Goal: Transaction & Acquisition: Purchase product/service

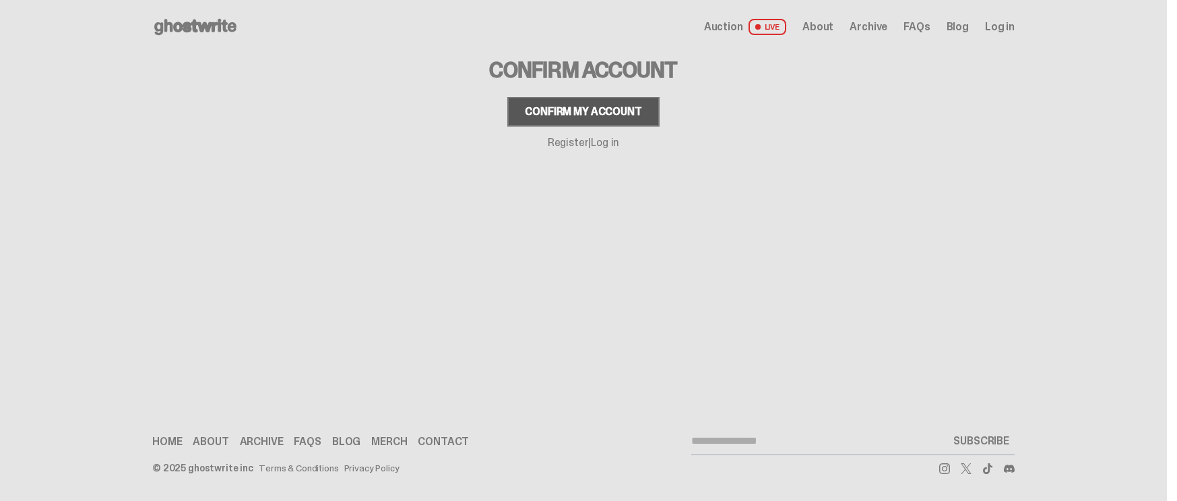
click at [620, 117] on div "Confirm my account" at bounding box center [583, 111] width 117 height 11
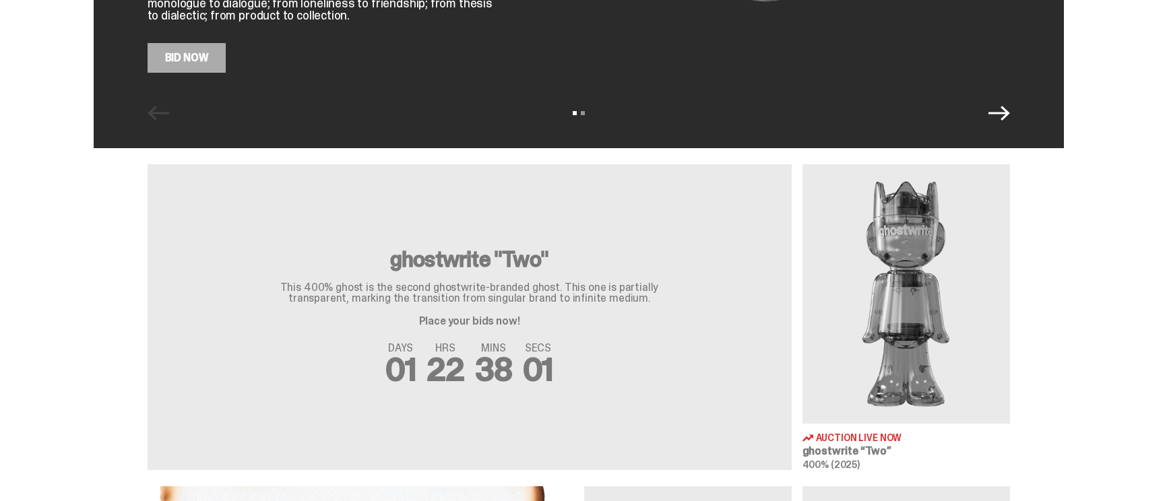
scroll to position [67, 0]
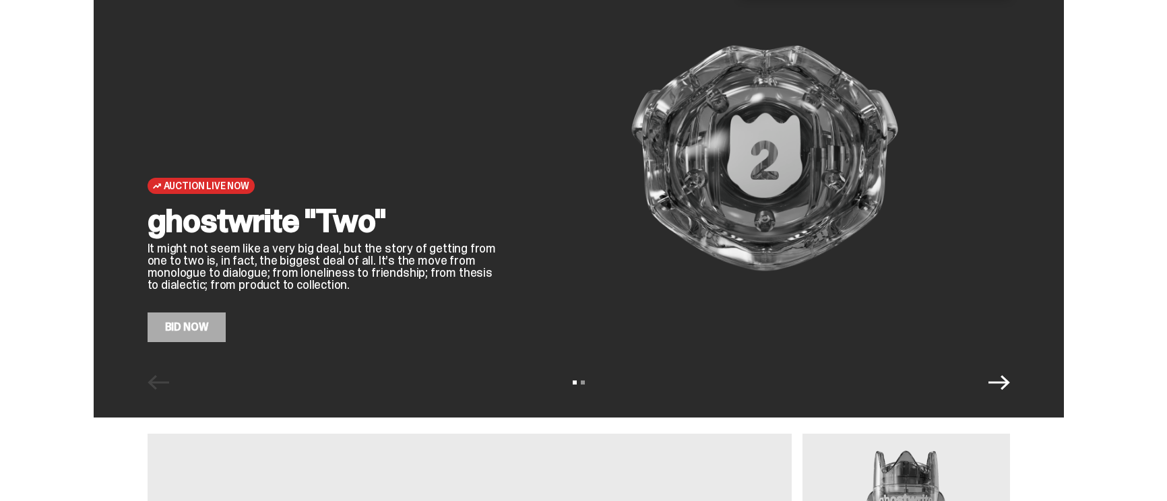
click at [211, 333] on link "Bid Now" at bounding box center [187, 328] width 79 height 30
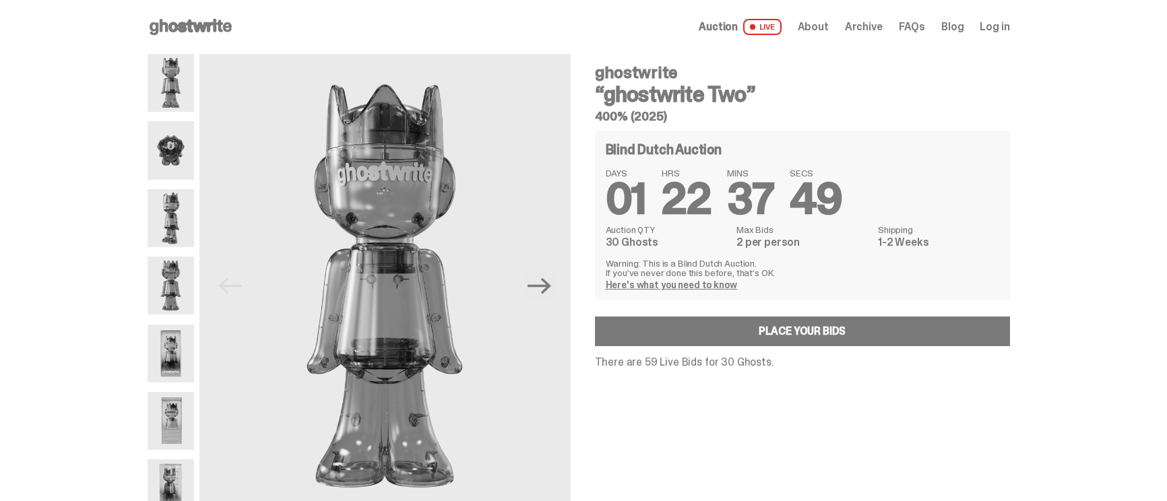
click at [691, 287] on link "Here's what you need to know" at bounding box center [670, 285] width 131 height 12
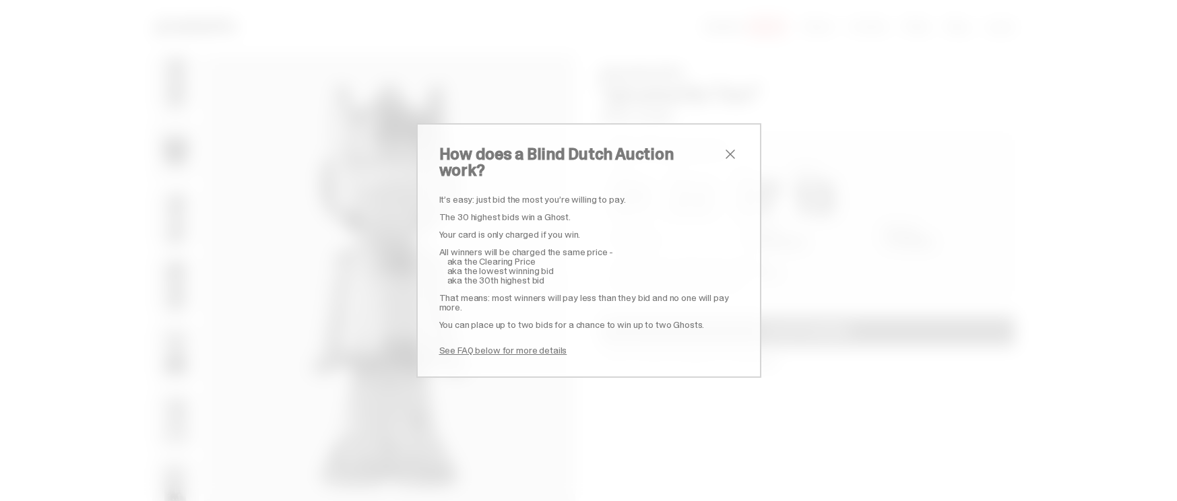
click at [725, 162] on span "close" at bounding box center [730, 154] width 16 height 16
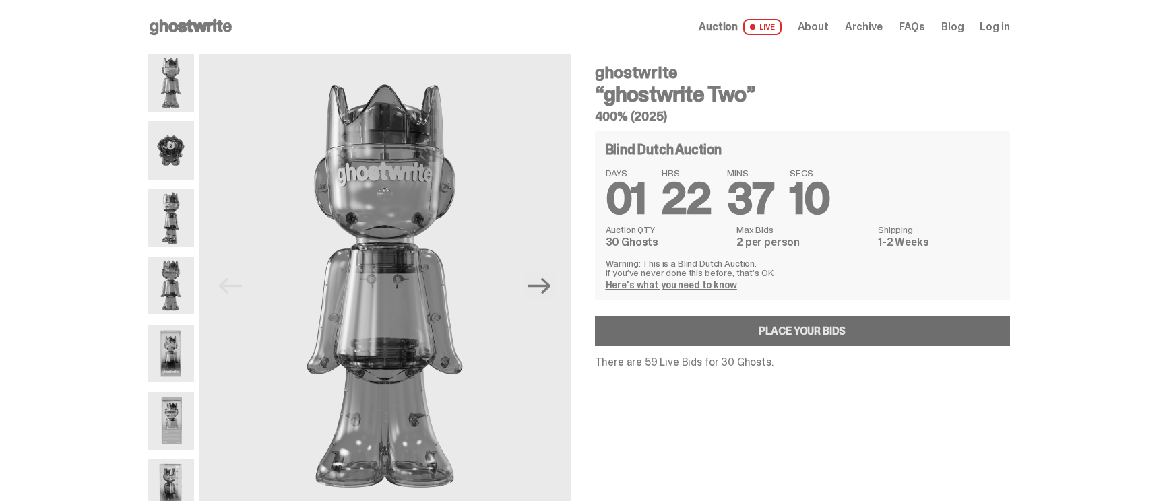
click at [848, 325] on link "Place your Bids" at bounding box center [802, 332] width 415 height 30
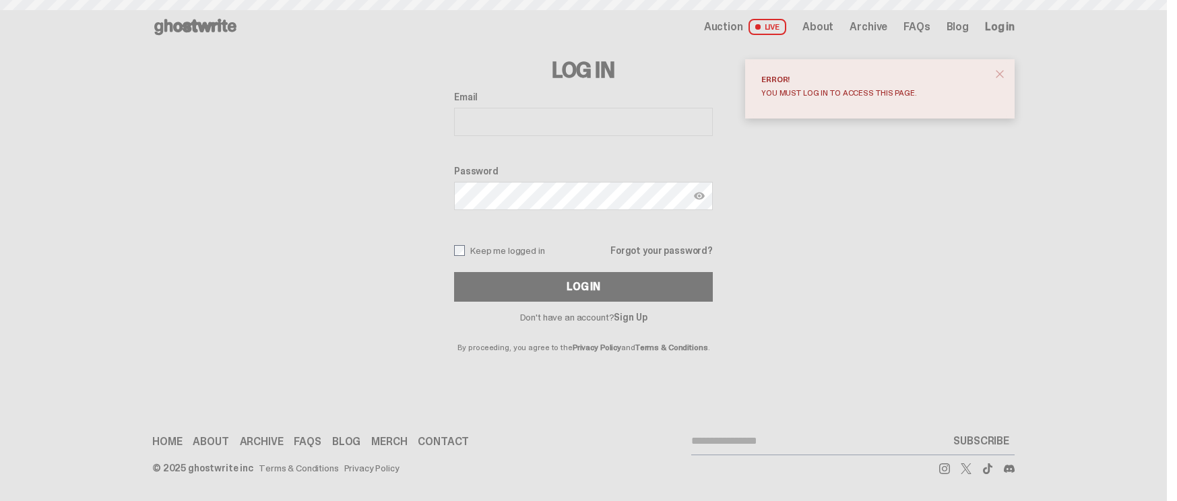
click at [519, 119] on input "Email" at bounding box center [583, 122] width 259 height 28
type input "**********"
click at [454, 272] on button "Log In" at bounding box center [583, 287] width 259 height 30
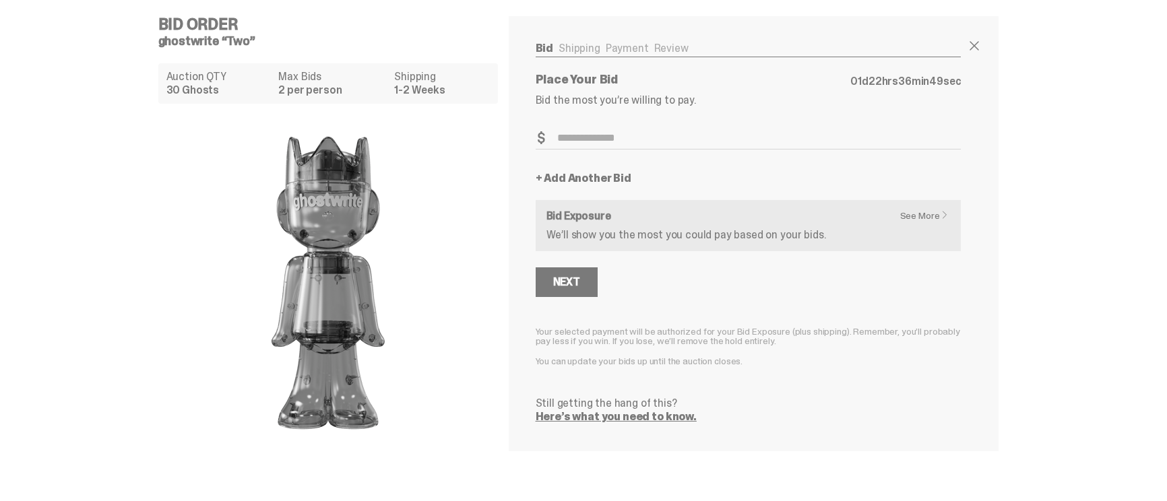
click at [925, 218] on link "See More" at bounding box center [928, 215] width 56 height 9
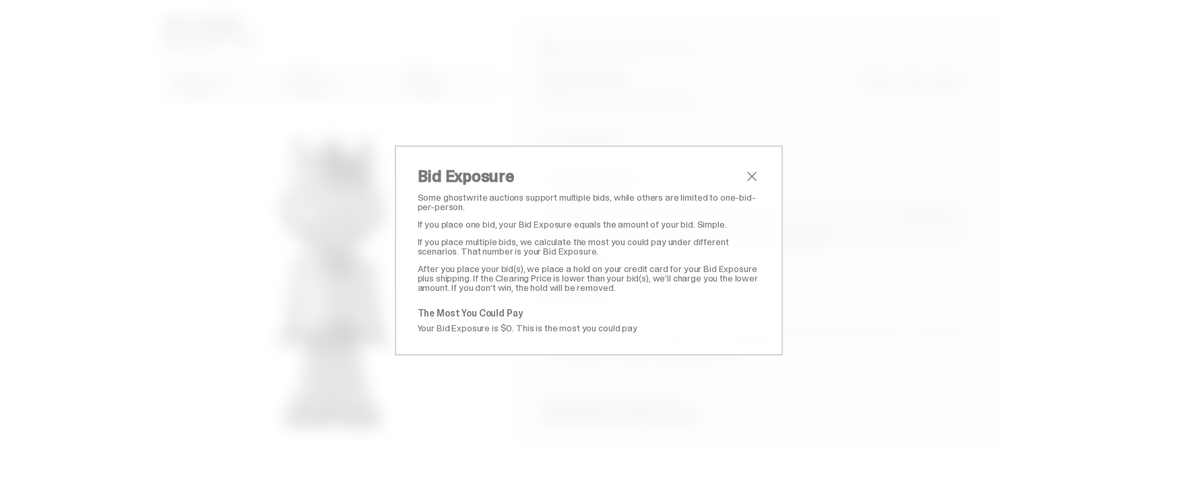
click at [752, 176] on span "close" at bounding box center [752, 176] width 16 height 16
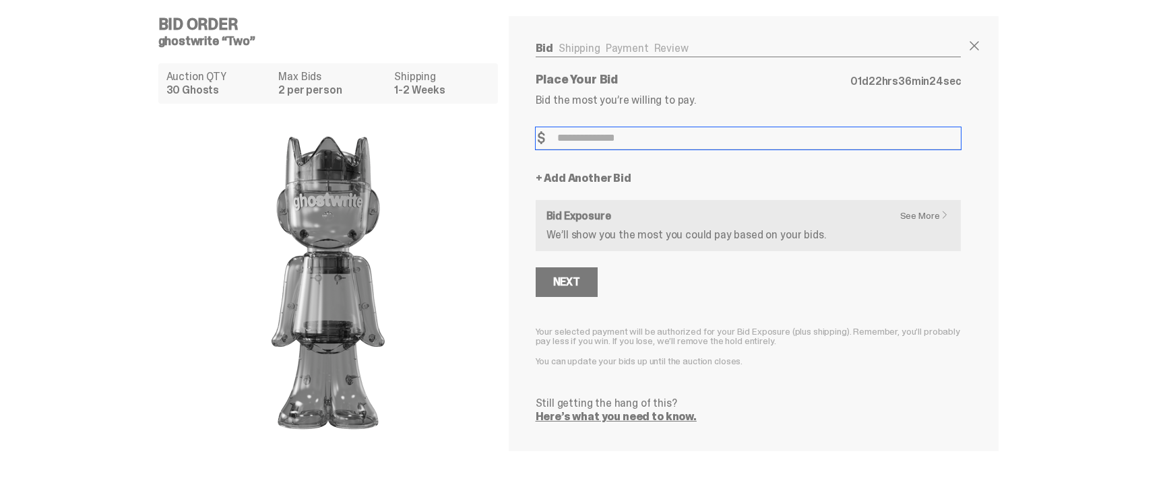
click at [595, 131] on input "Bid Amount" at bounding box center [748, 138] width 426 height 22
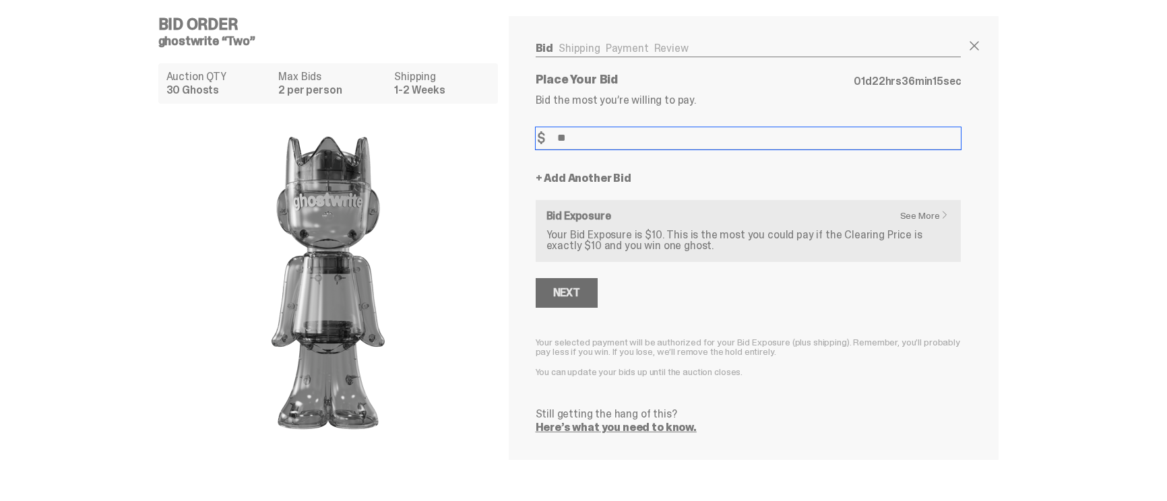
type input "**"
click at [575, 288] on div "Next" at bounding box center [566, 293] width 27 height 11
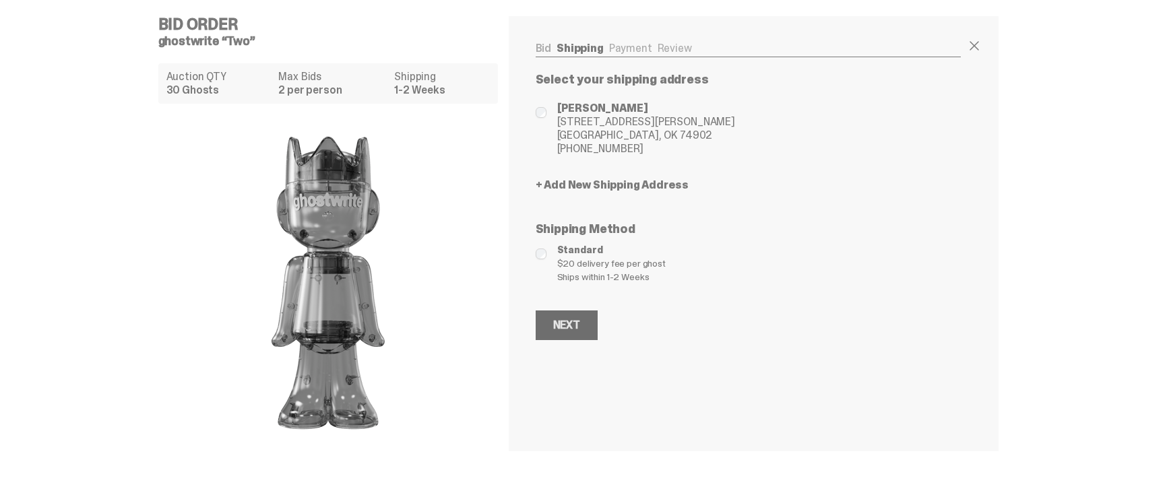
click at [571, 328] on div "Next" at bounding box center [566, 325] width 27 height 11
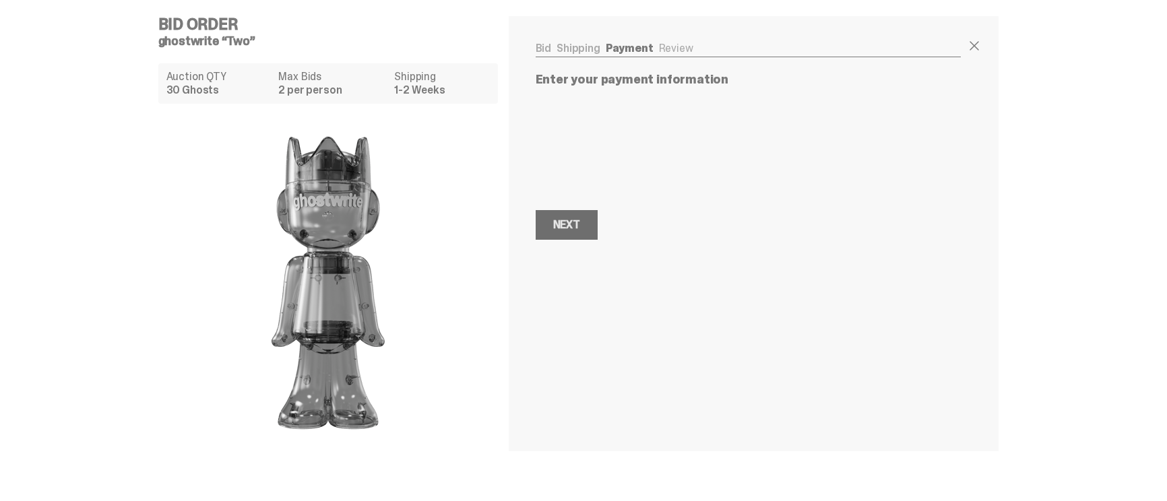
click at [587, 211] on button "Next Next" at bounding box center [566, 225] width 62 height 30
